Goal: Check status: Check status

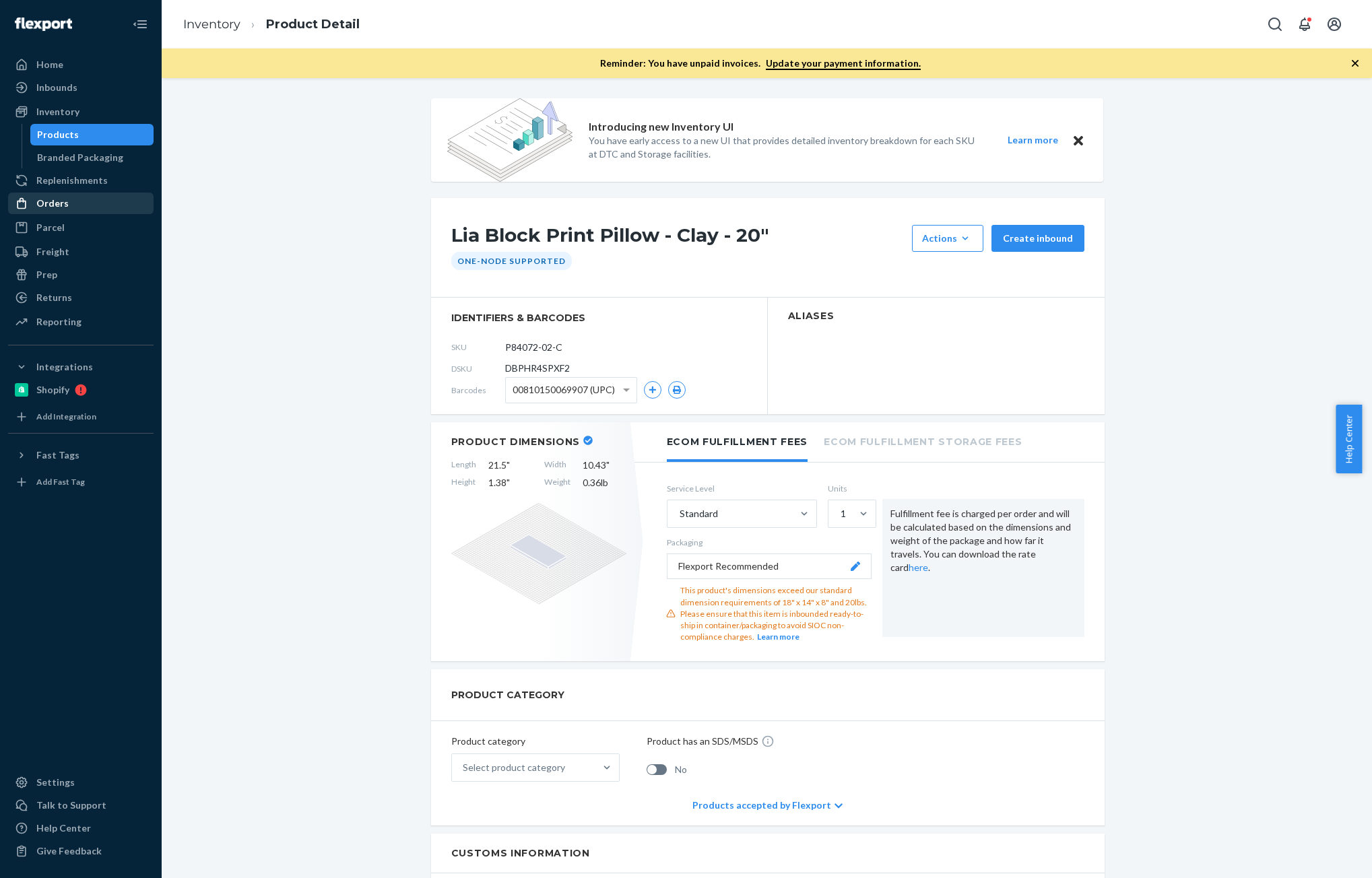
click at [47, 204] on div "Orders" at bounding box center [52, 204] width 33 height 13
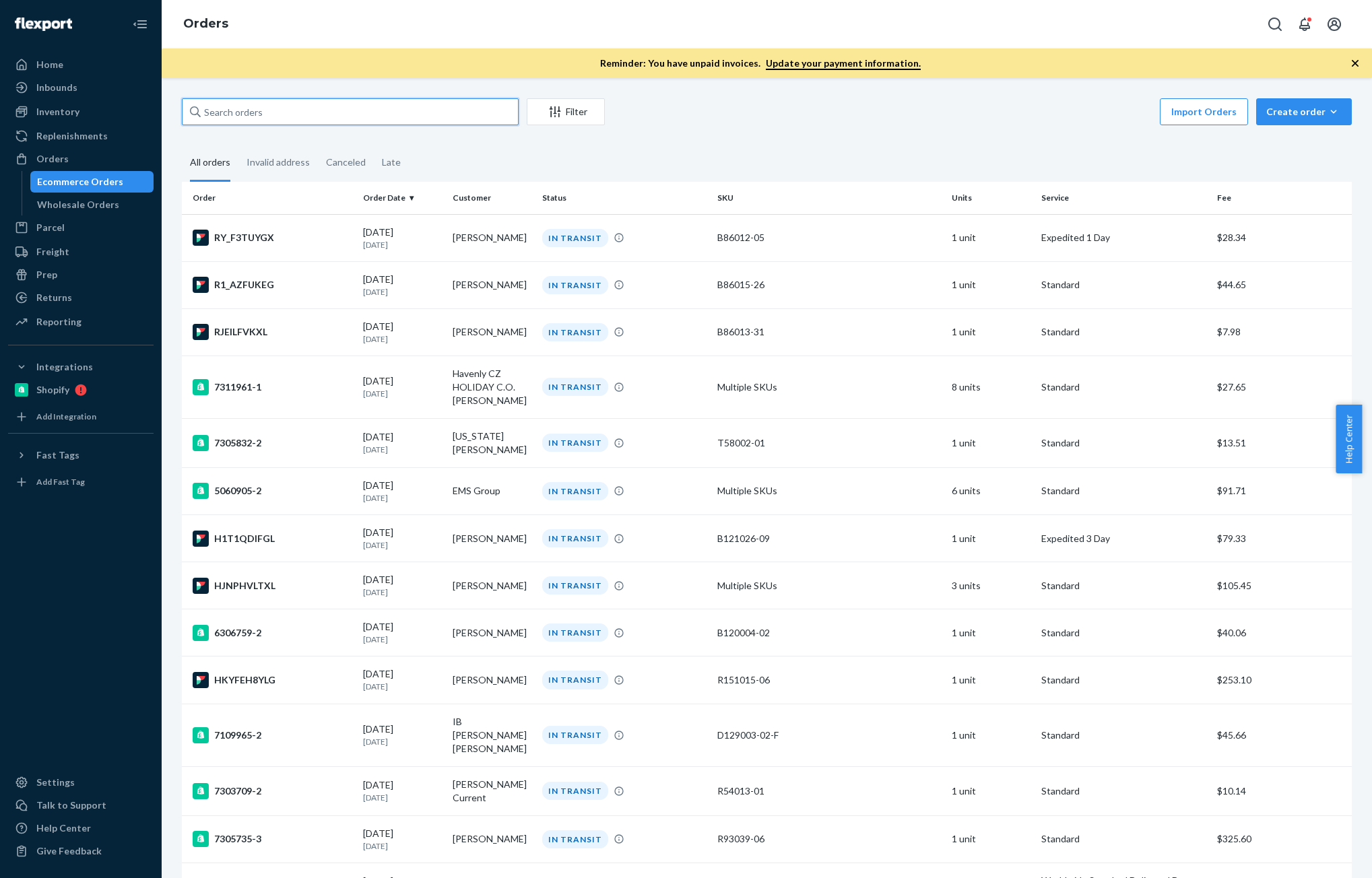
click at [335, 104] on input "text" at bounding box center [350, 111] width 337 height 27
paste input "[PERSON_NAME]"
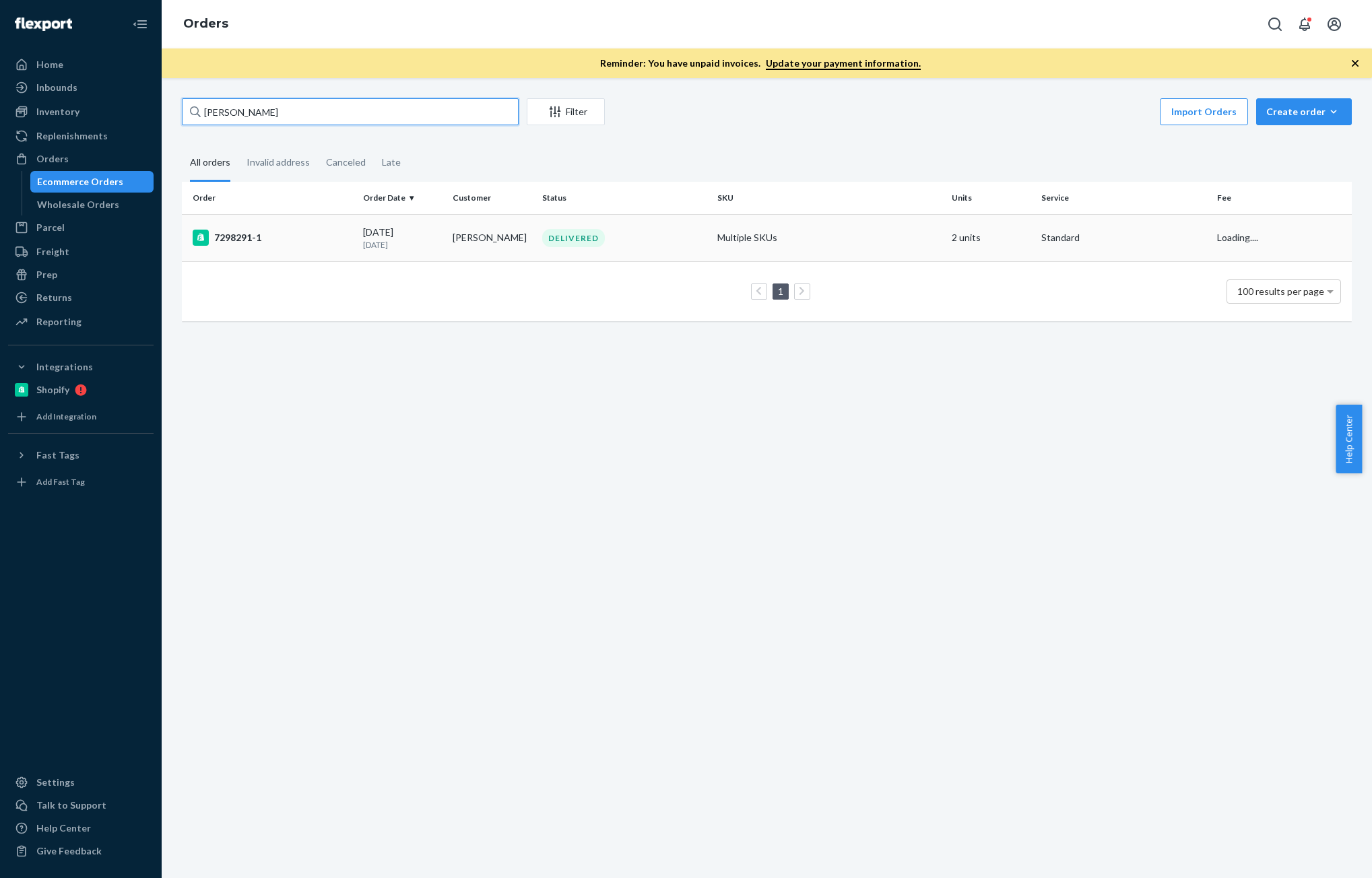
type input "[PERSON_NAME]"
click at [272, 237] on div "7298291-1" at bounding box center [272, 237] width 159 height 16
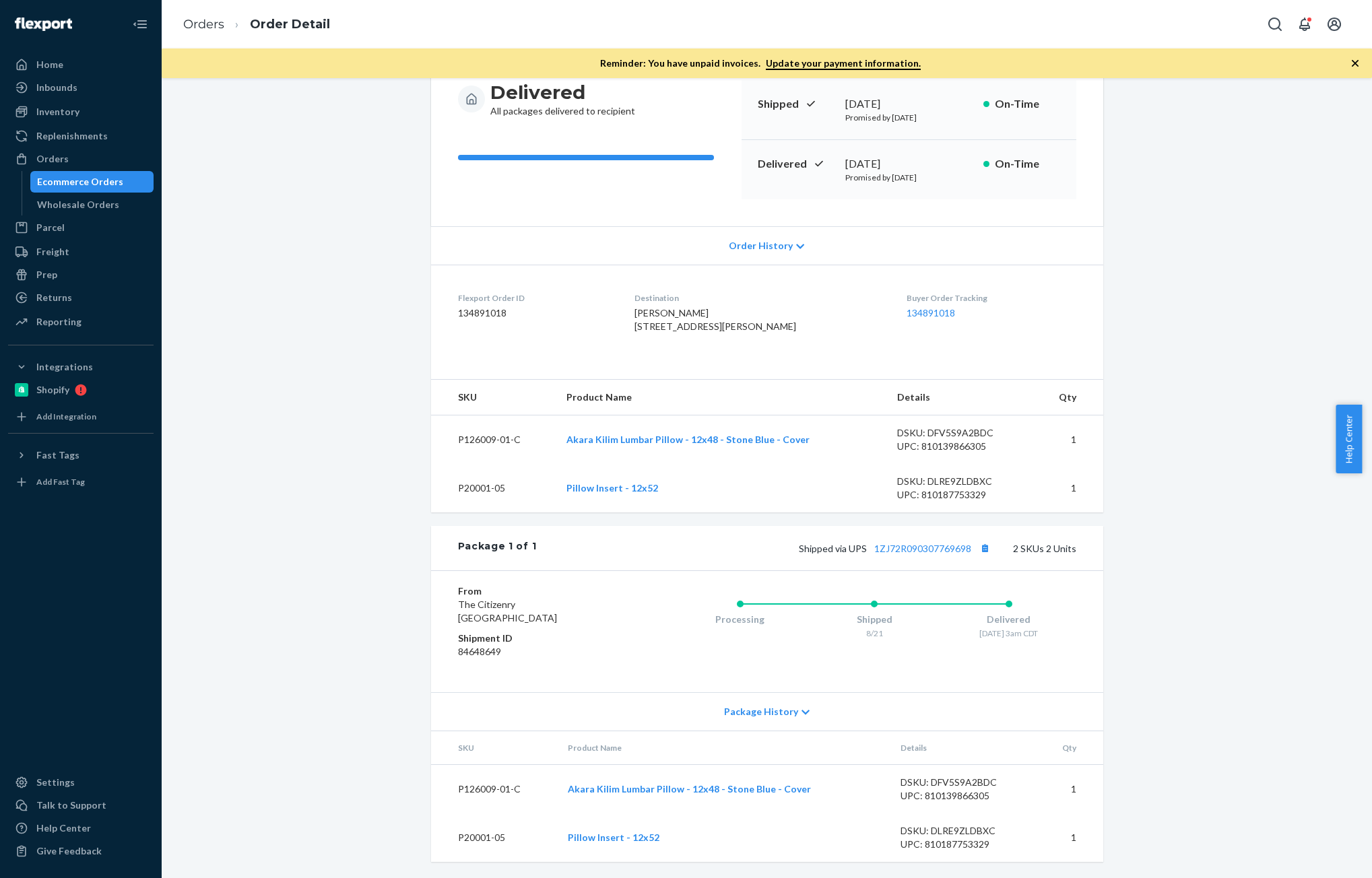
scroll to position [168, 0]
click at [483, 307] on dd "134891018" at bounding box center [536, 313] width 156 height 13
copy dd "134891018"
click at [941, 431] on div "DSKU: DFV5S9A2BDC" at bounding box center [960, 433] width 127 height 13
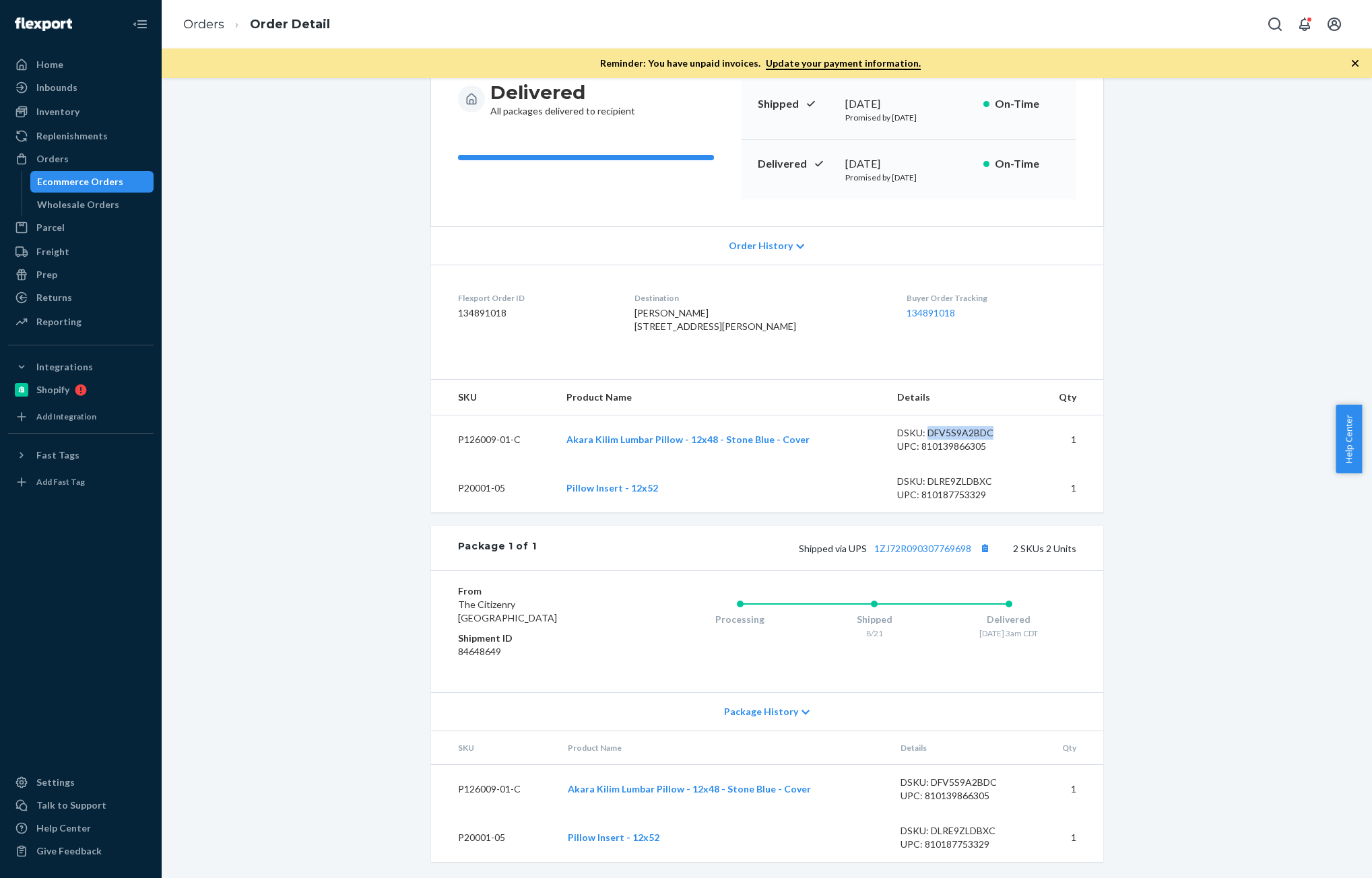
click at [941, 431] on div "DSKU: DFV5S9A2BDC" at bounding box center [960, 433] width 127 height 13
copy div "DFV5S9A2BDC"
